Goal: Task Accomplishment & Management: Use online tool/utility

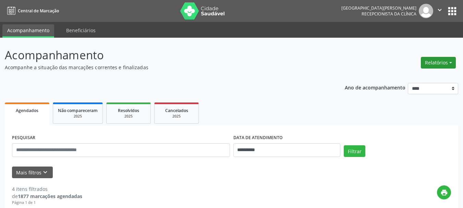
click at [435, 63] on button "Relatórios" at bounding box center [438, 63] width 35 height 12
click at [394, 78] on link "Agendamentos" at bounding box center [420, 78] width 74 height 10
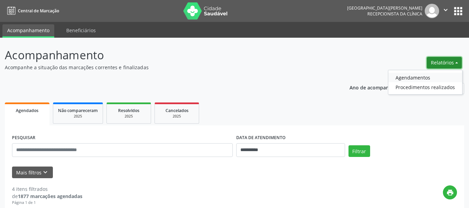
select select "*"
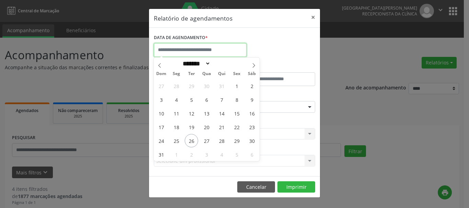
click at [189, 54] on input "text" at bounding box center [200, 50] width 93 height 14
click at [188, 140] on span "26" at bounding box center [191, 140] width 13 height 13
type input "**********"
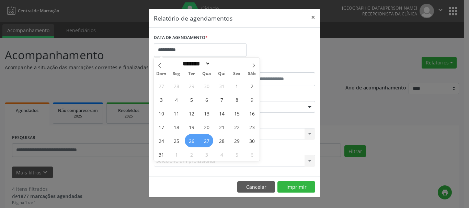
drag, startPoint x: 188, startPoint y: 140, endPoint x: 204, endPoint y: 139, distance: 15.8
click at [204, 139] on div "27 28 29 30 31 1 2 3 4 5 6 7 8 9 10 11 12 13 14 15 16 17 18 19 20 21 22 23 24 2…" at bounding box center [207, 120] width 106 height 82
click at [204, 139] on span "27" at bounding box center [206, 140] width 13 height 13
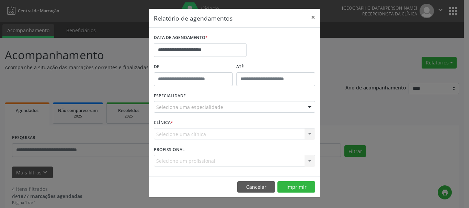
click at [243, 109] on div "Seleciona uma especialidade" at bounding box center [234, 107] width 161 height 12
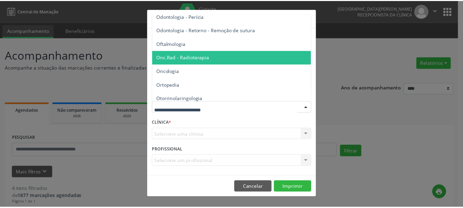
scroll to position [926, 0]
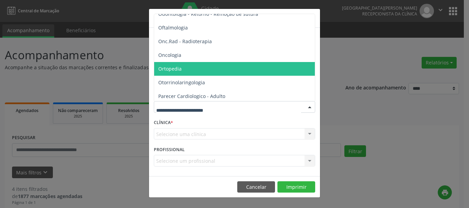
click at [189, 72] on span "Ortopedia" at bounding box center [235, 69] width 162 height 14
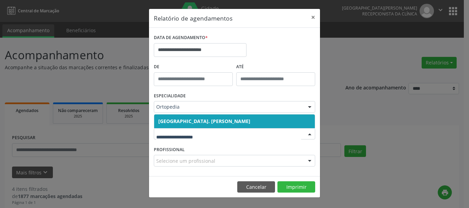
click at [230, 119] on span "[GEOGRAPHIC_DATA]. [PERSON_NAME]" at bounding box center [204, 121] width 92 height 7
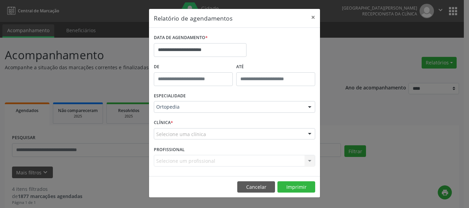
click at [234, 137] on div "Selecione uma clínica" at bounding box center [234, 134] width 161 height 12
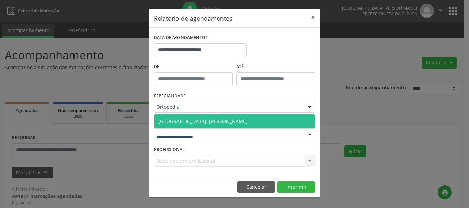
click at [219, 119] on span "[GEOGRAPHIC_DATA]. [PERSON_NAME]" at bounding box center [202, 121] width 89 height 7
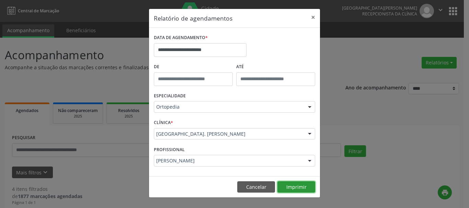
click at [293, 187] on button "Imprimir" at bounding box center [296, 187] width 38 height 12
click at [249, 188] on button "Cancelar" at bounding box center [256, 187] width 38 height 12
